Goal: Go to known website: Access a specific website the user already knows

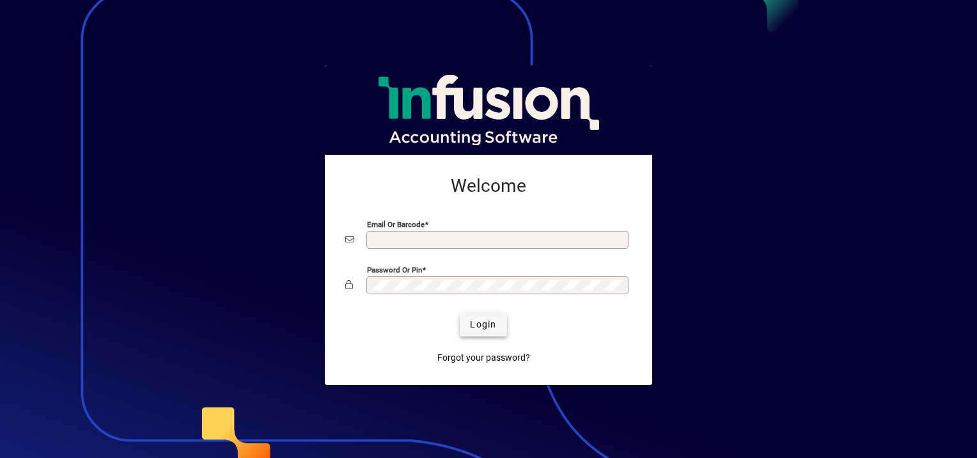
type input "**********"
click at [475, 330] on span "Login" at bounding box center [483, 324] width 26 height 13
